Goal: Check status: Check status

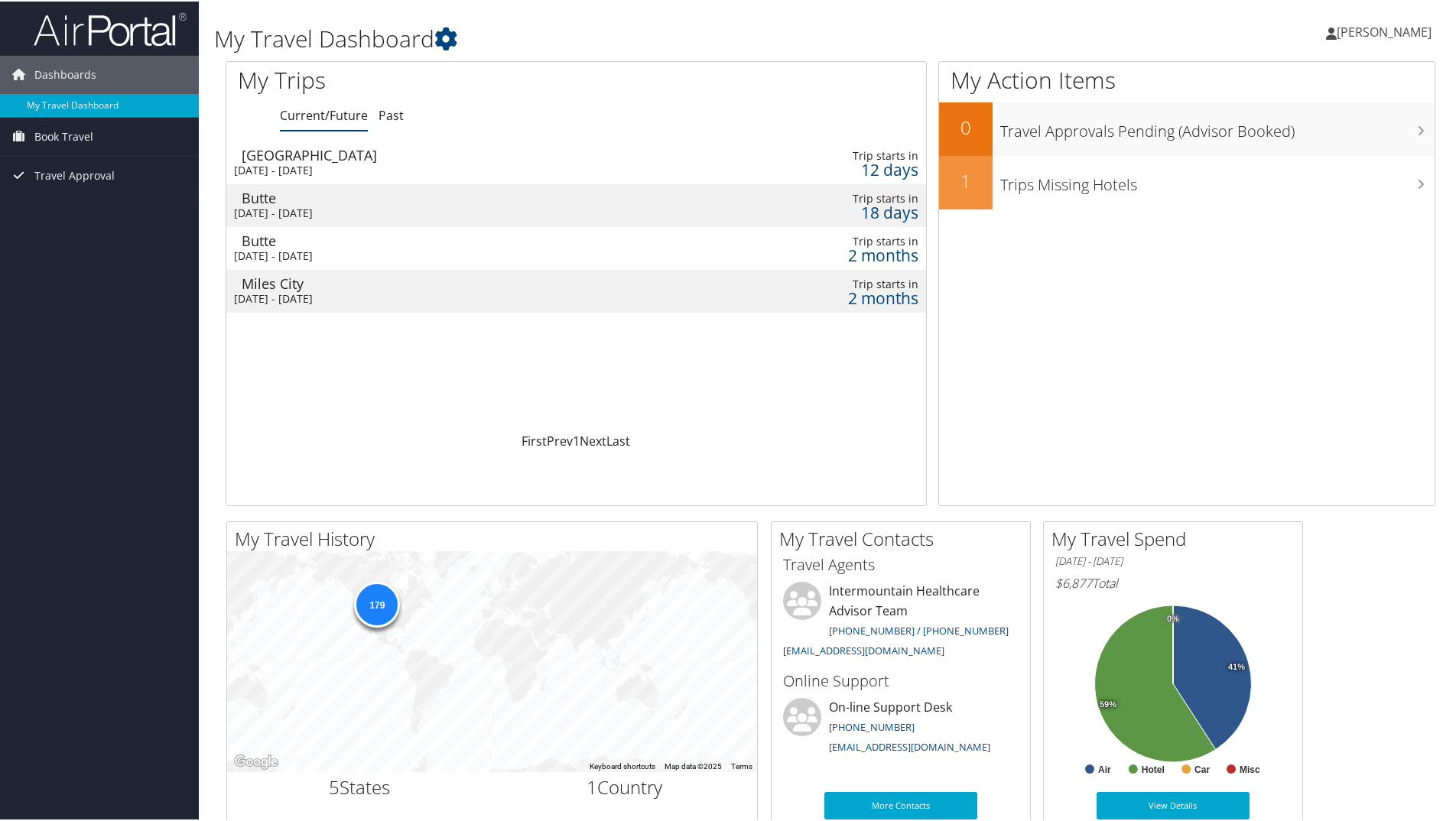
click at [287, 155] on div "Las Vegas" at bounding box center [452, 153] width 422 height 13
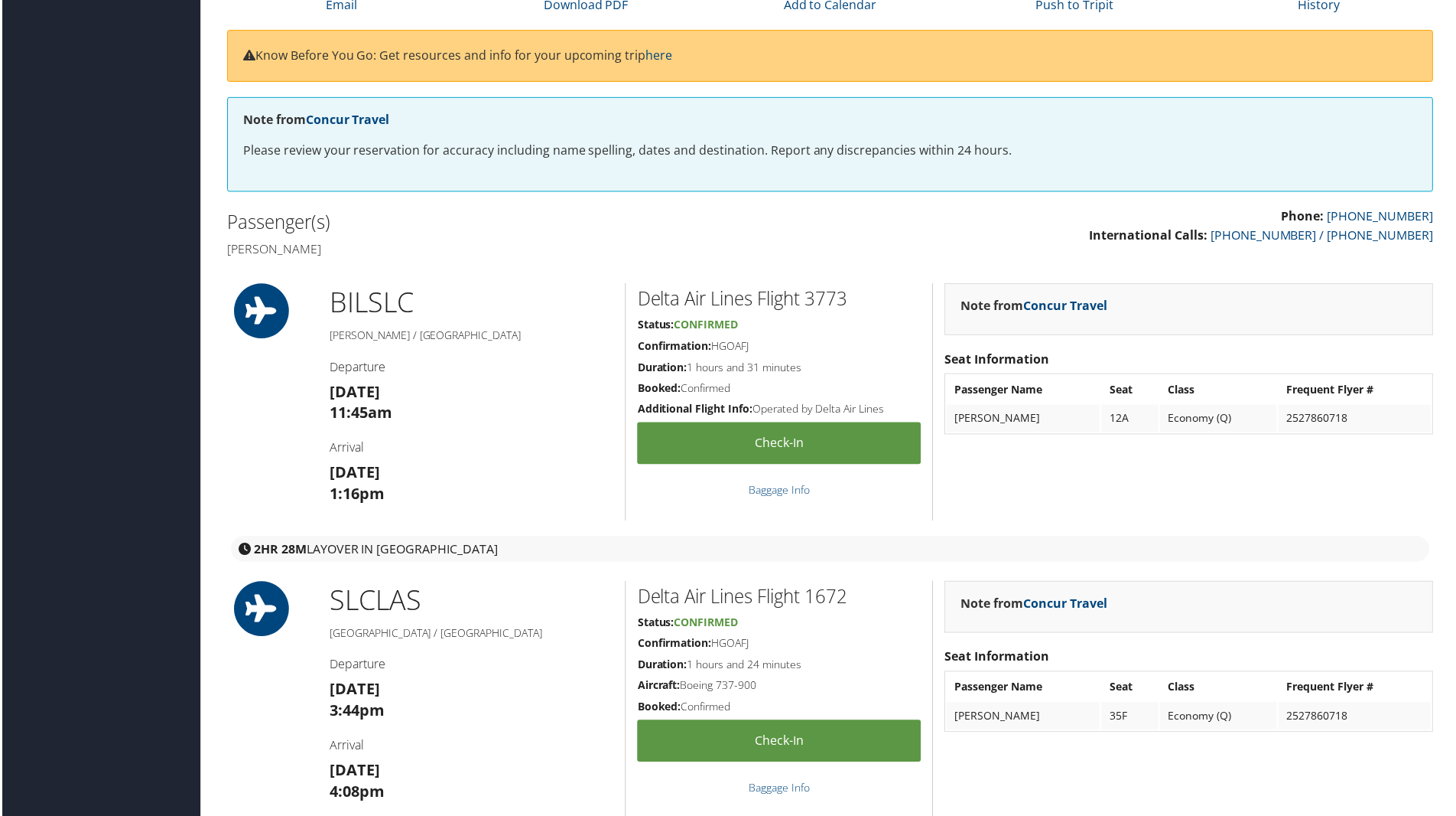
scroll to position [230, 0]
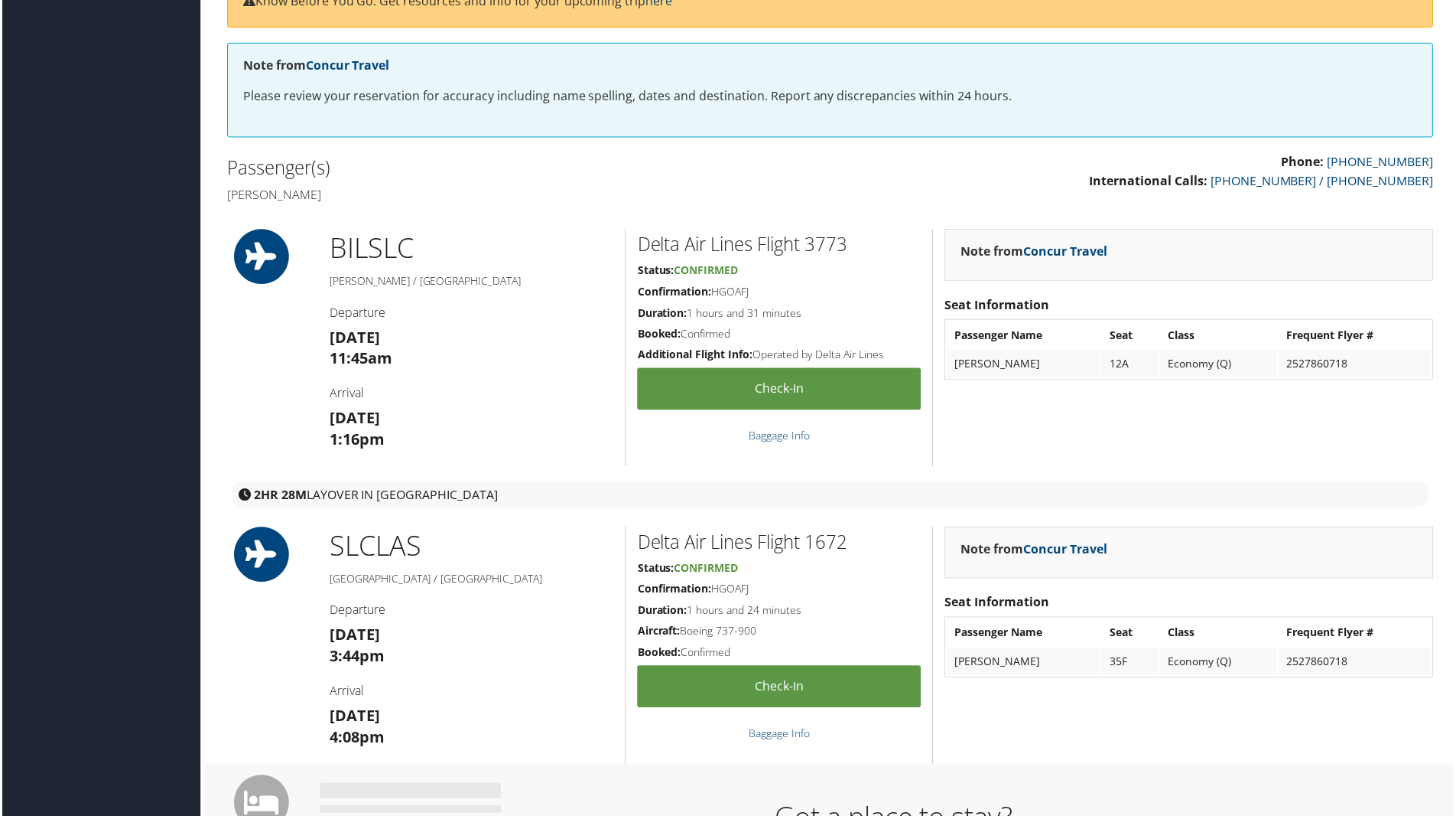
click at [253, 268] on icon at bounding box center [260, 257] width 69 height 55
click at [694, 248] on h2 "Delta Air Lines Flight 3773" at bounding box center [779, 244] width 284 height 26
click at [699, 267] on span "Confirmed" at bounding box center [706, 270] width 64 height 14
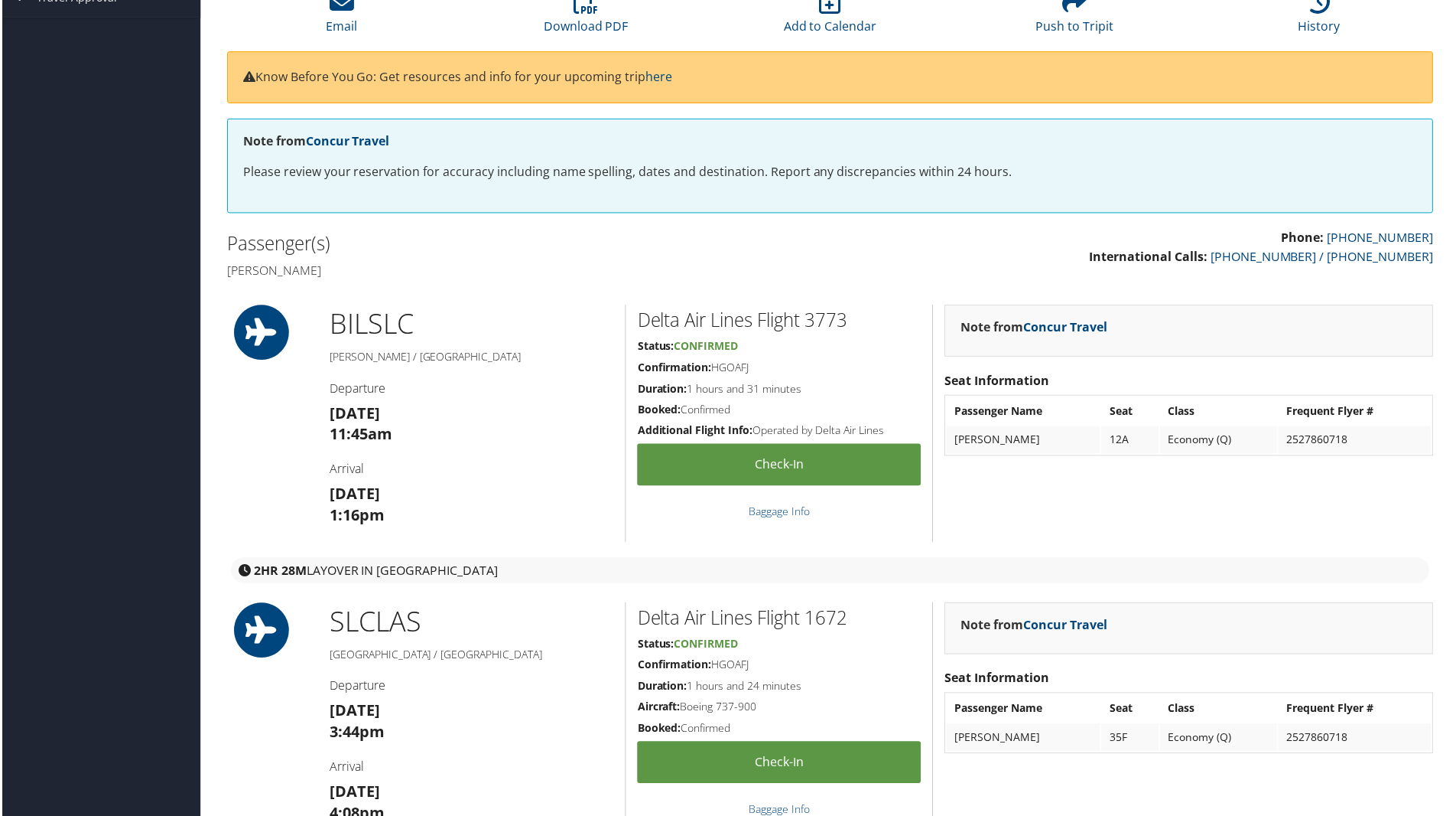
scroll to position [153, 0]
click at [514, 180] on p "Please review your reservation for accuracy including name spelling, dates and …" at bounding box center [830, 173] width 1177 height 20
click at [357, 333] on h1 "BIL SLC" at bounding box center [470, 324] width 285 height 38
click at [284, 253] on h2 "Passenger(s)" at bounding box center [522, 244] width 593 height 26
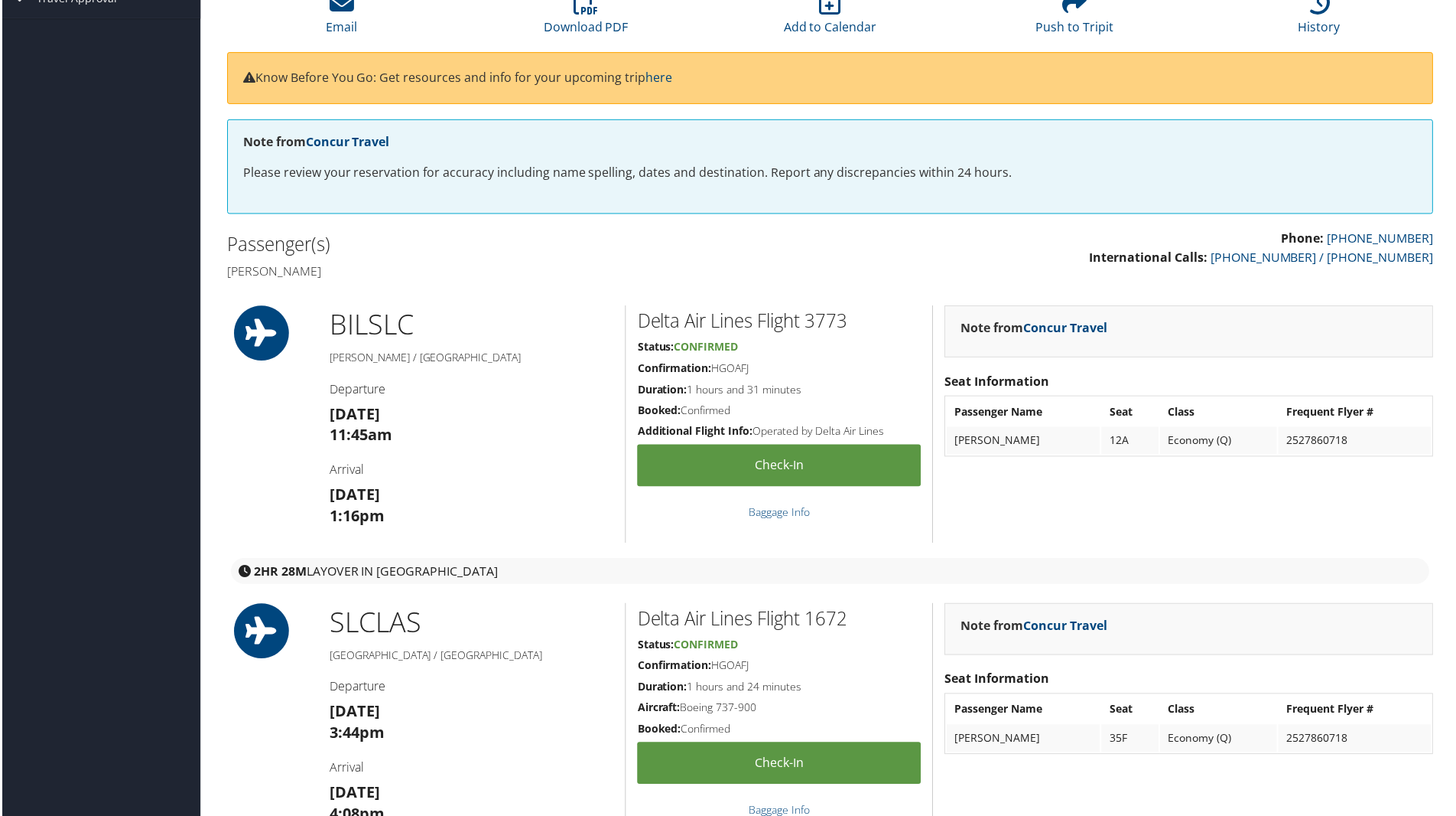
click at [265, 333] on icon at bounding box center [260, 333] width 69 height 55
click at [266, 333] on icon at bounding box center [260, 333] width 69 height 55
click at [704, 348] on span "Confirmed" at bounding box center [706, 346] width 64 height 14
click at [768, 476] on link "Check-in" at bounding box center [779, 467] width 284 height 42
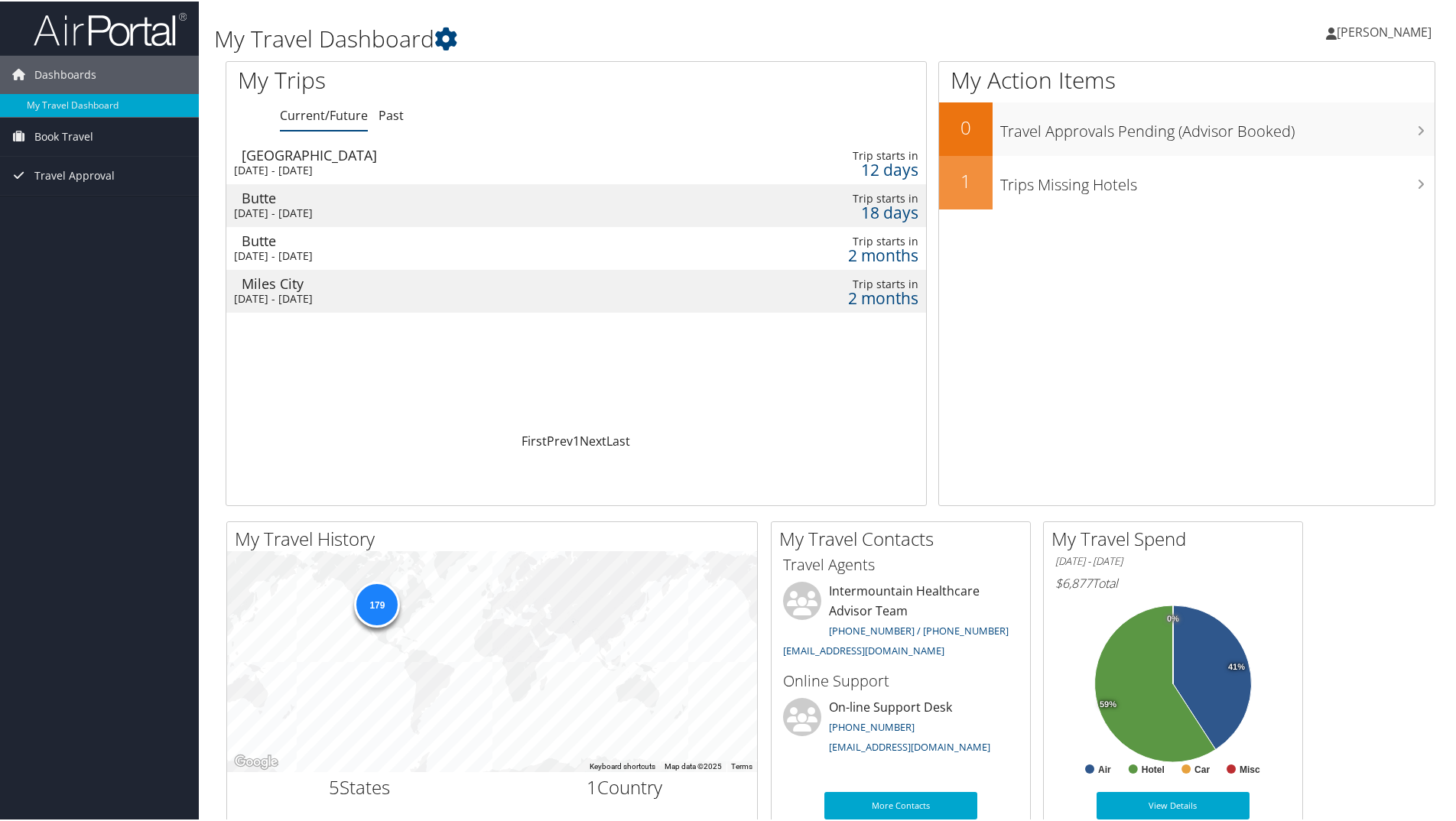
click at [1392, 34] on span "[PERSON_NAME]" at bounding box center [1384, 30] width 95 height 17
click at [1313, 138] on link "View Travel Profile" at bounding box center [1344, 135] width 171 height 26
